Goal: Transaction & Acquisition: Book appointment/travel/reservation

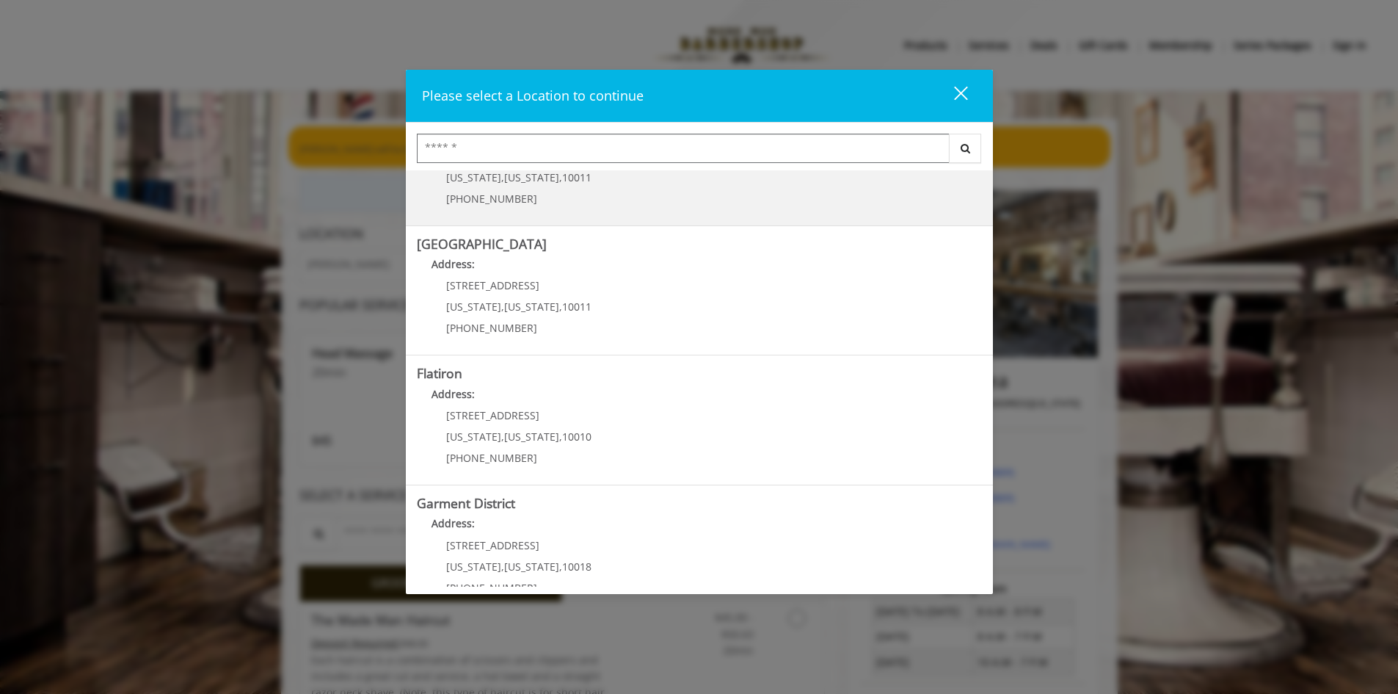
scroll to position [220, 0]
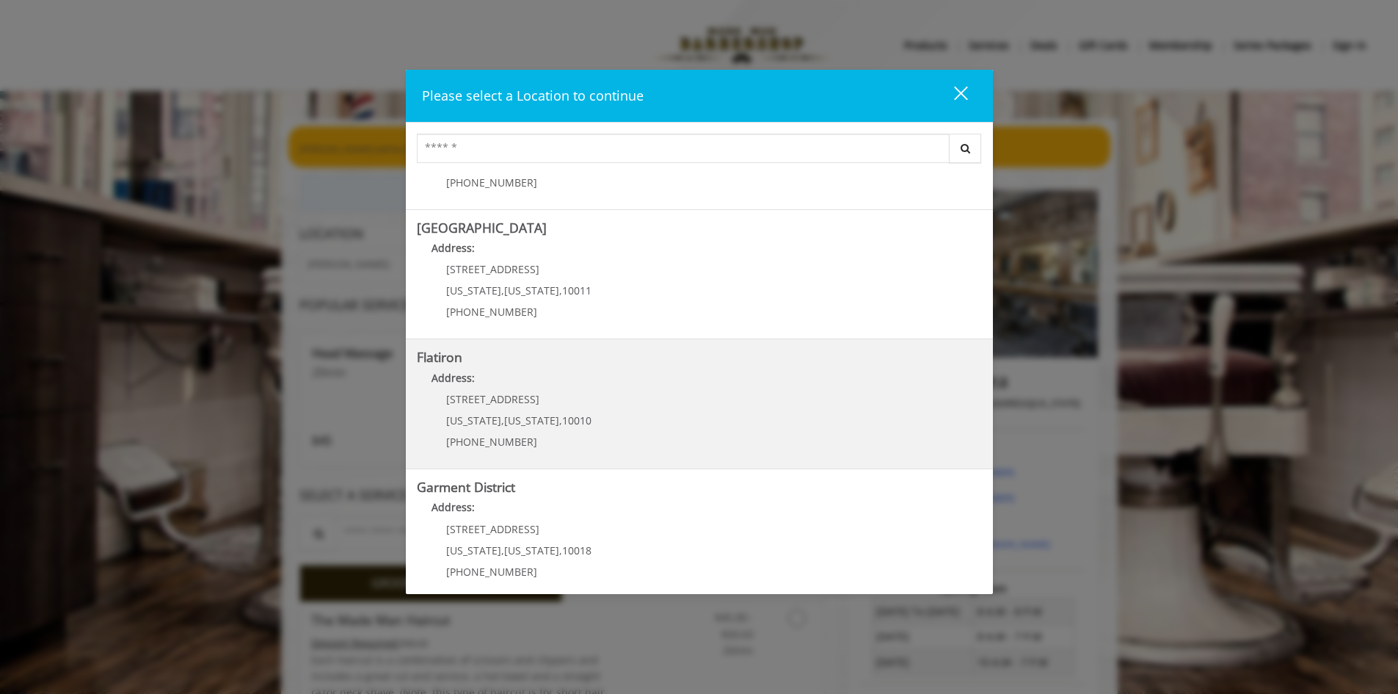
click at [466, 386] on "Address:" at bounding box center [699, 381] width 565 height 23
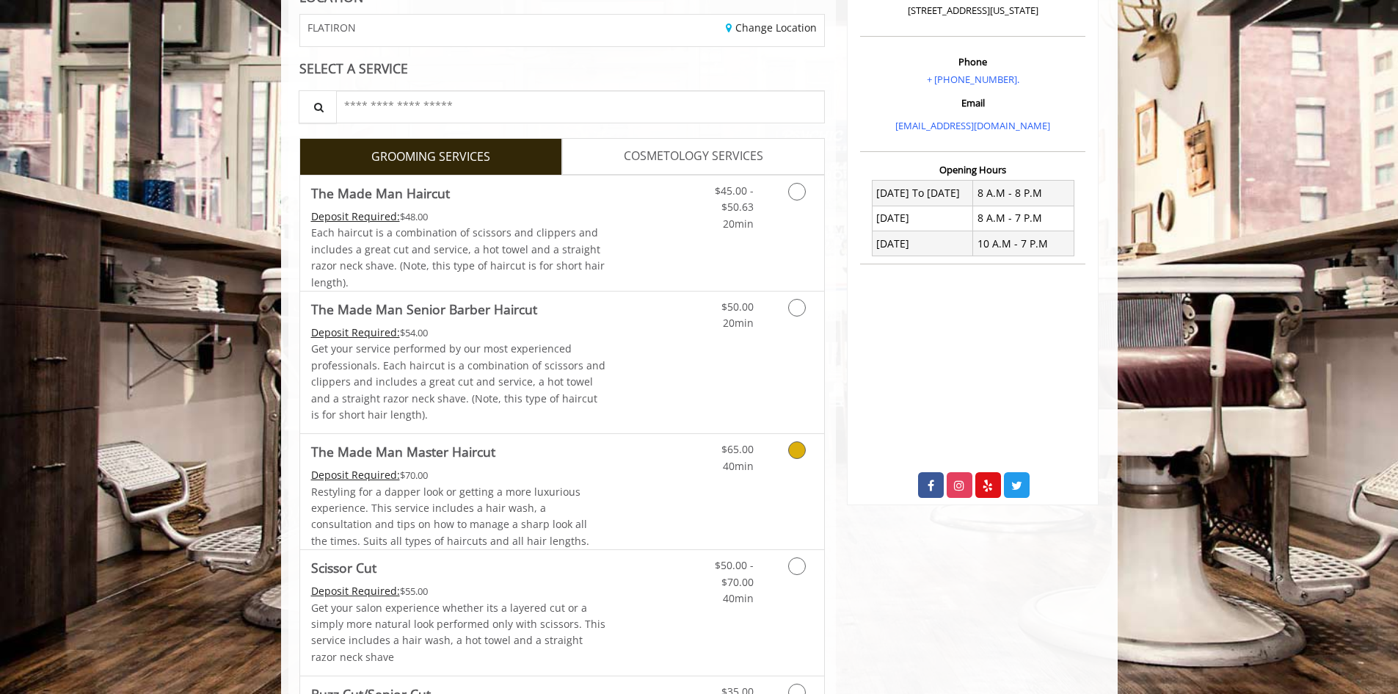
scroll to position [73, 0]
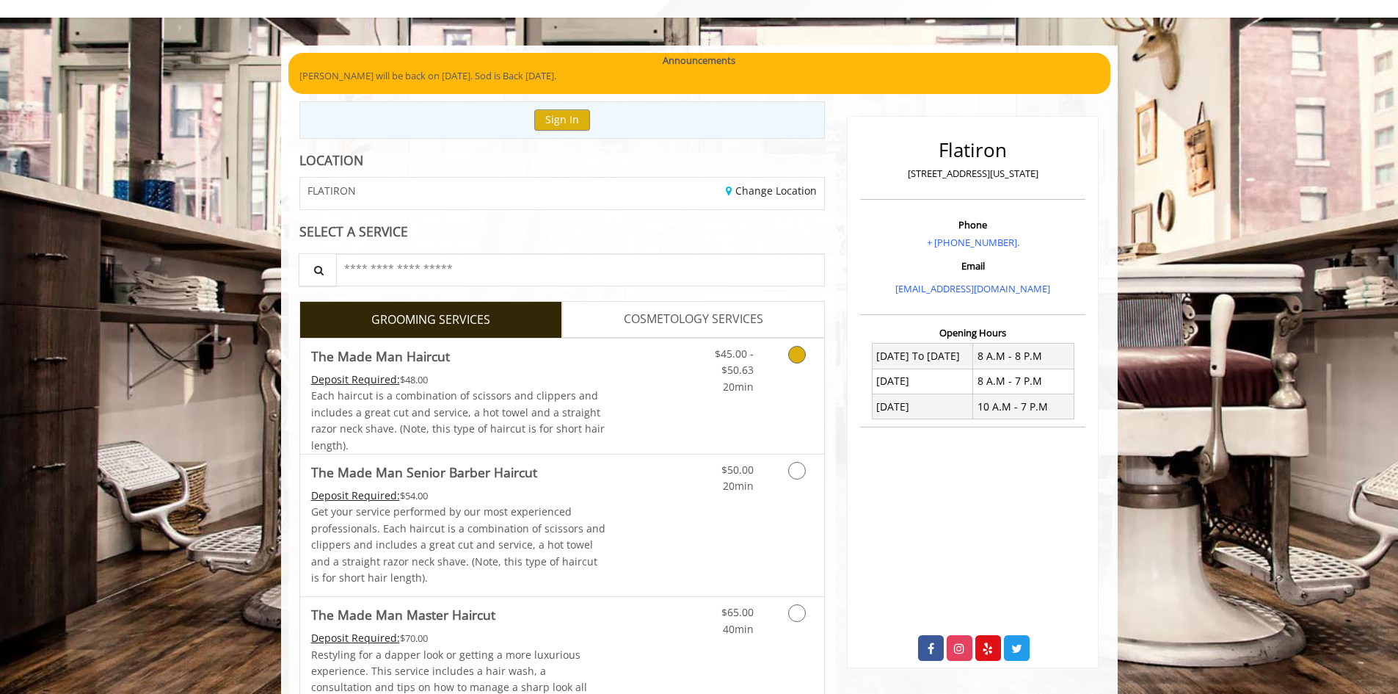
click at [802, 350] on icon "Grooming services" at bounding box center [797, 355] width 18 height 18
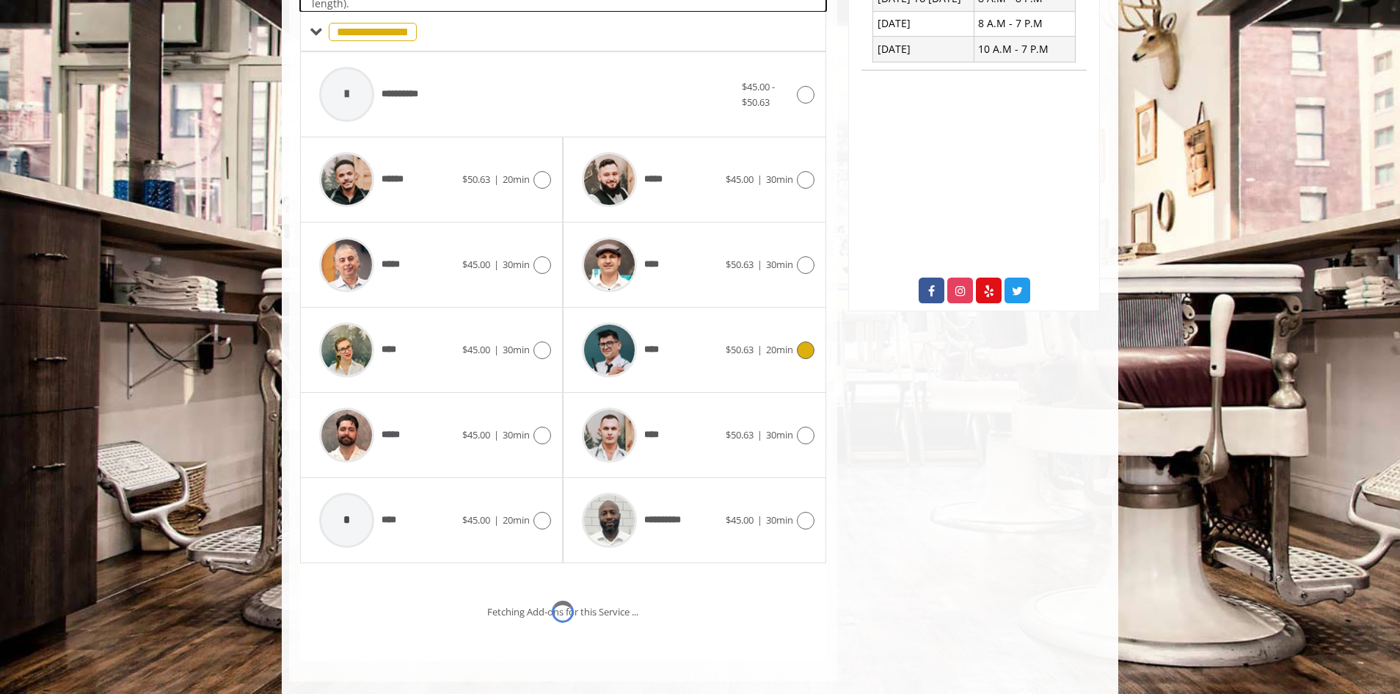
scroll to position [443, 0]
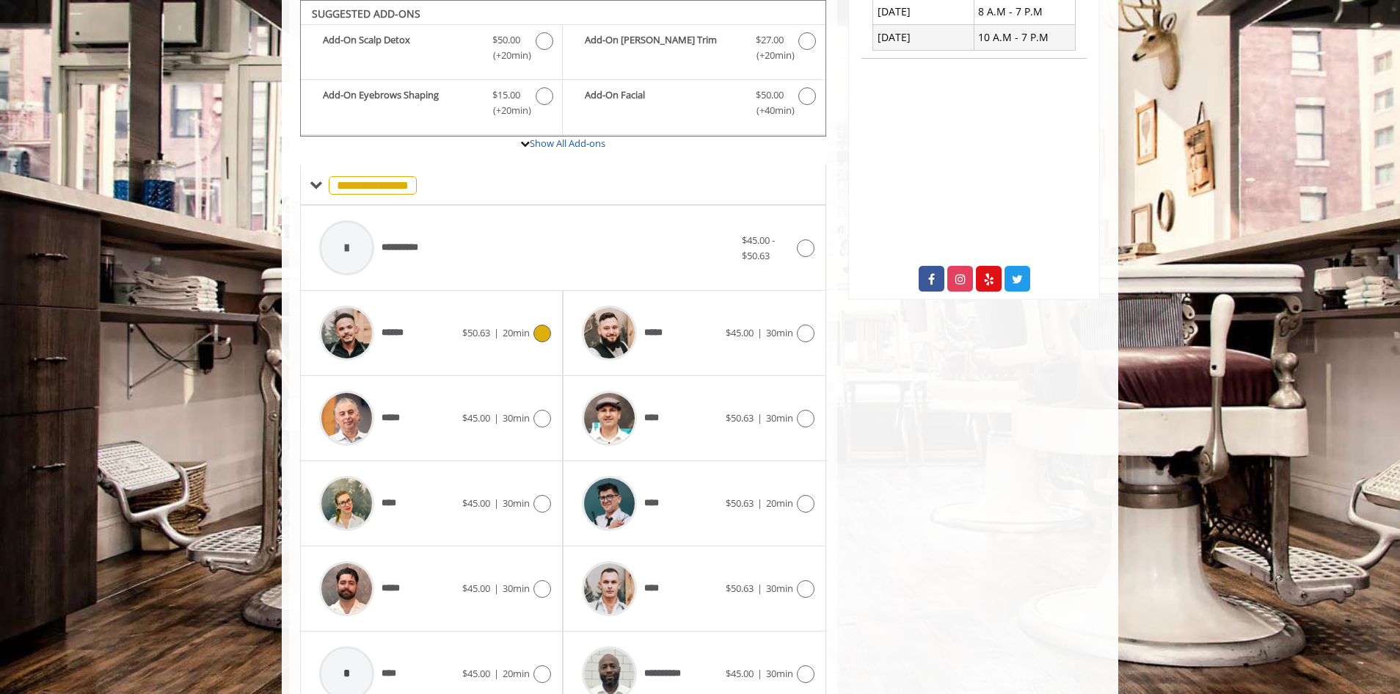
click at [546, 338] on icon at bounding box center [543, 333] width 18 height 18
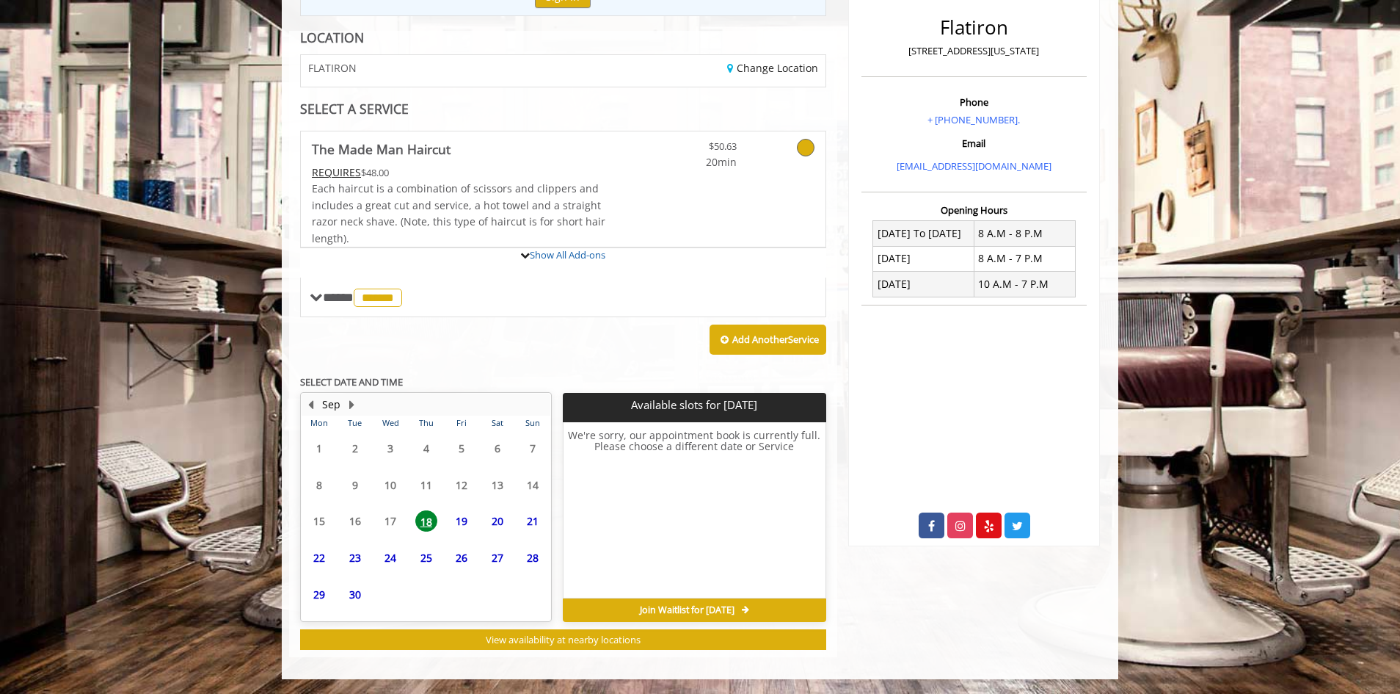
scroll to position [331, 0]
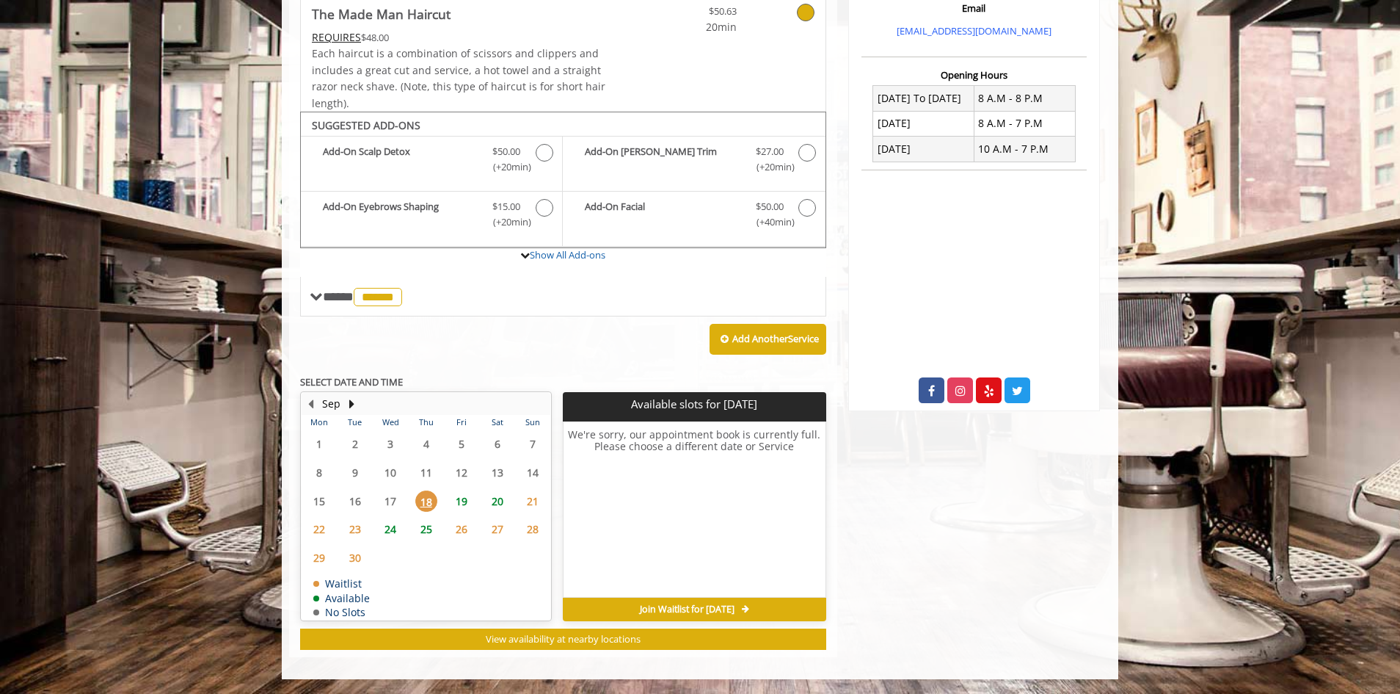
click at [529, 503] on span "21" at bounding box center [533, 500] width 22 height 21
click at [498, 495] on span "20" at bounding box center [498, 500] width 22 height 21
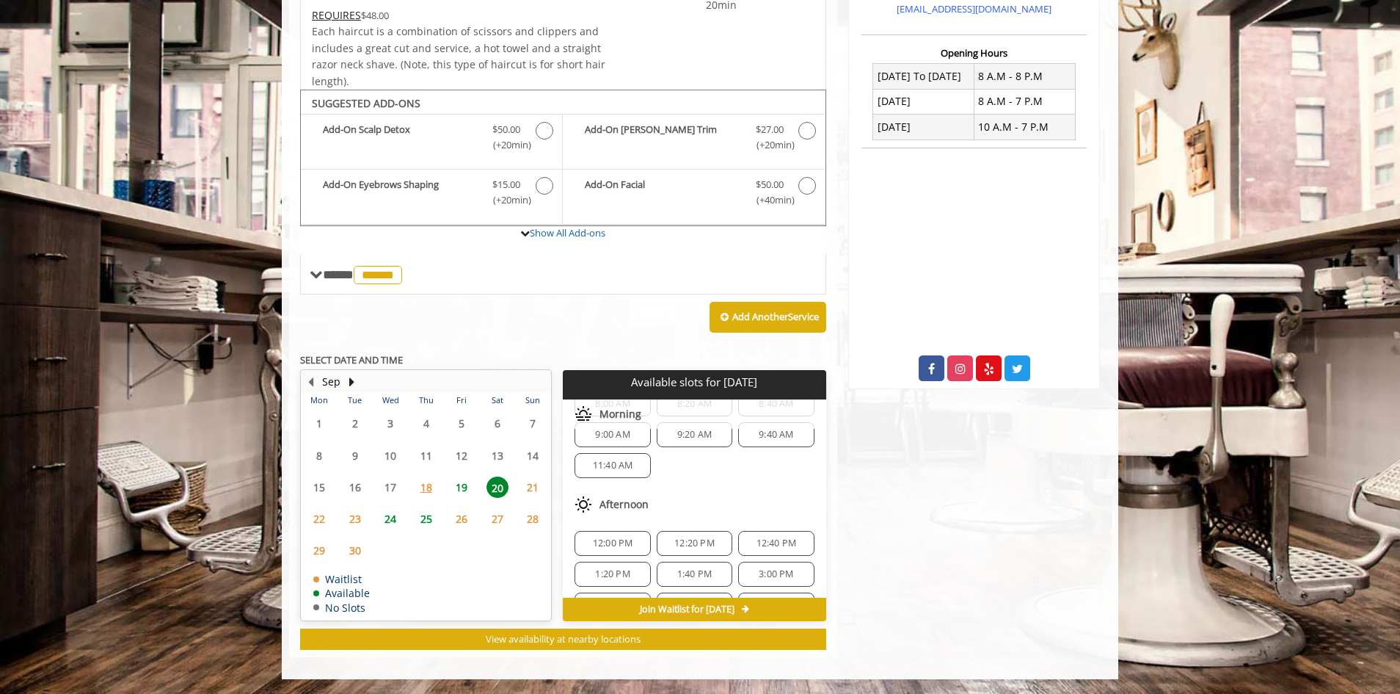
scroll to position [0, 0]
